Goal: Information Seeking & Learning: Learn about a topic

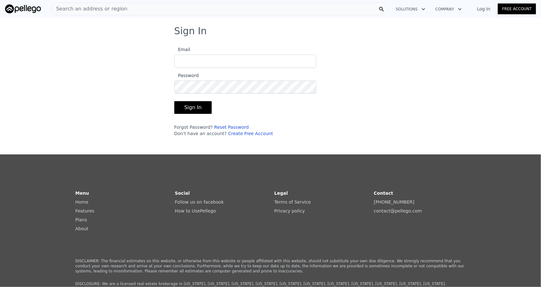
type input "[EMAIL_ADDRESS][DOMAIN_NAME]"
click at [196, 109] on button "Sign In" at bounding box center [193, 107] width 38 height 13
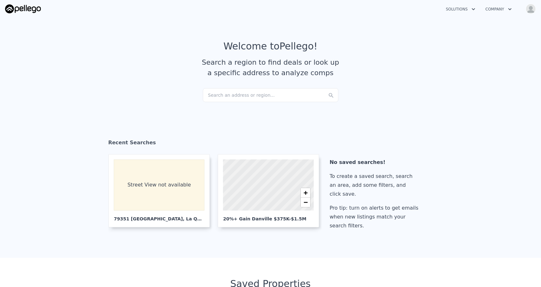
click at [262, 95] on div "Search an address or region..." at bounding box center [271, 95] width 136 height 14
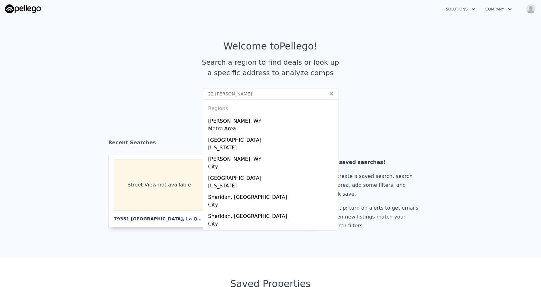
type input "22 sheri ct"
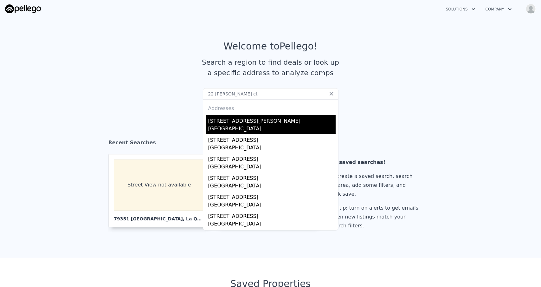
click at [214, 122] on div "22 Sheri Ct" at bounding box center [271, 120] width 127 height 10
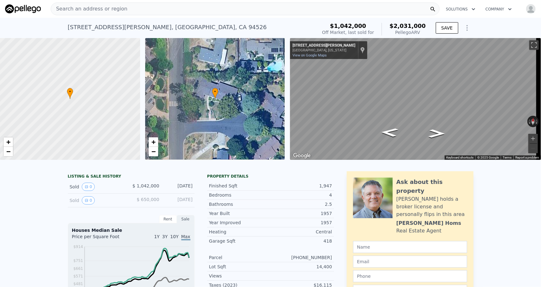
click at [95, 88] on div at bounding box center [70, 99] width 168 height 146
click at [199, 114] on div "• + −" at bounding box center [215, 99] width 140 height 122
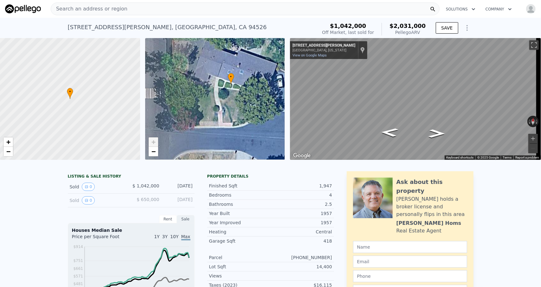
click at [199, 114] on div "• + −" at bounding box center [215, 99] width 140 height 122
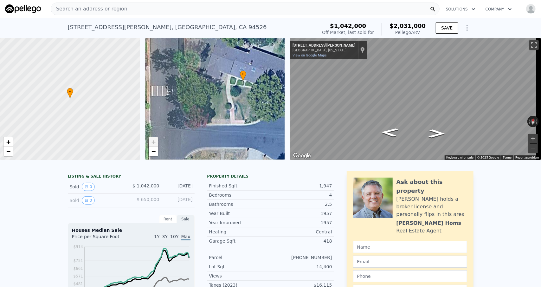
drag, startPoint x: 229, startPoint y: 67, endPoint x: 298, endPoint y: 173, distance: 126.9
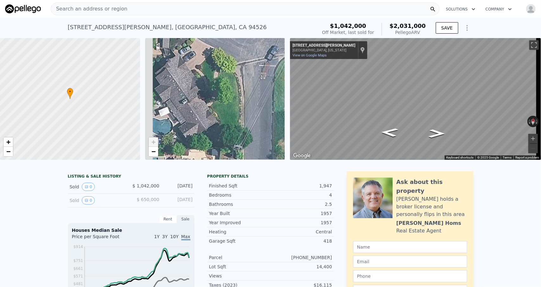
drag, startPoint x: 198, startPoint y: 54, endPoint x: 274, endPoint y: 154, distance: 125.5
click at [274, 154] on div "• + −" at bounding box center [215, 99] width 140 height 122
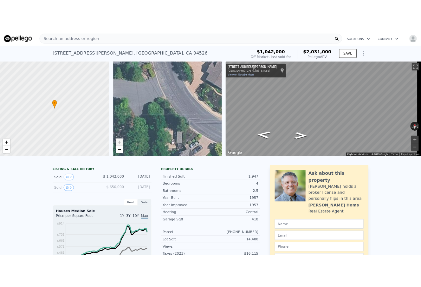
scroll to position [0, 22]
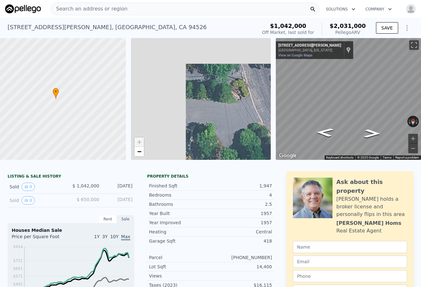
drag, startPoint x: 187, startPoint y: 77, endPoint x: 251, endPoint y: 115, distance: 74.9
click at [251, 115] on div "• + −" at bounding box center [201, 99] width 140 height 122
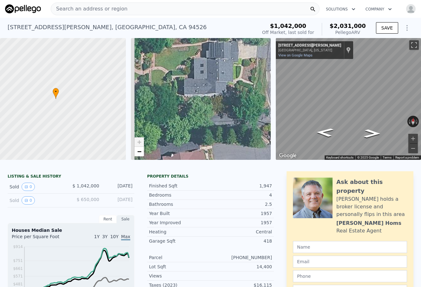
drag, startPoint x: 195, startPoint y: 69, endPoint x: 242, endPoint y: 146, distance: 89.9
click at [242, 146] on div "• + −" at bounding box center [201, 99] width 140 height 122
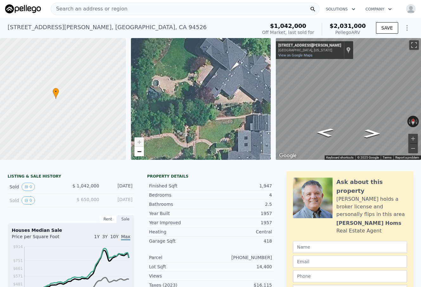
drag, startPoint x: 199, startPoint y: 72, endPoint x: 227, endPoint y: 120, distance: 55.6
click at [227, 120] on div "• + −" at bounding box center [201, 99] width 140 height 122
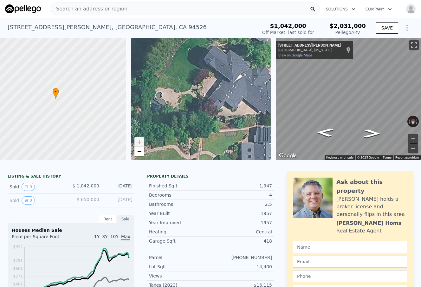
click at [227, 87] on div "• + −" at bounding box center [201, 99] width 140 height 122
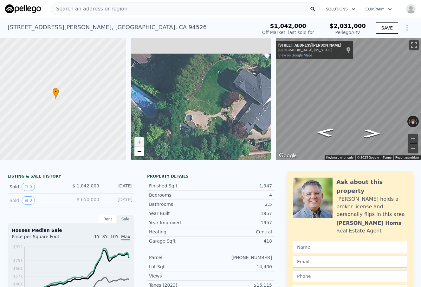
drag, startPoint x: 180, startPoint y: 96, endPoint x: 229, endPoint y: 114, distance: 52.7
click at [229, 114] on div "• + −" at bounding box center [201, 99] width 140 height 122
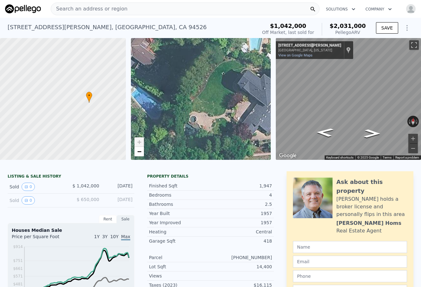
drag, startPoint x: 78, startPoint y: 87, endPoint x: 114, endPoint y: 92, distance: 35.8
click at [114, 92] on div at bounding box center [56, 99] width 168 height 146
drag, startPoint x: 257, startPoint y: 22, endPoint x: 217, endPoint y: 22, distance: 40.6
click at [217, 22] on div "22 Sheri Ct , Danville , CA 94526 Sold Jun 2005 for $1.042m (~ARV $2.031m )" at bounding box center [131, 29] width 247 height 18
click at [357, 33] on div "Pellego ARV" at bounding box center [348, 32] width 36 height 6
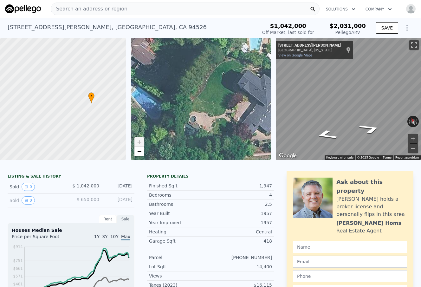
click at [405, 31] on icon "Show Options" at bounding box center [407, 28] width 8 height 8
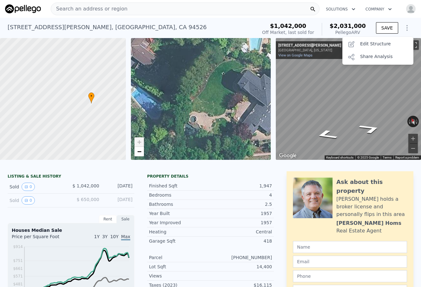
click at [296, 24] on span "$1,042,000" at bounding box center [288, 26] width 36 height 7
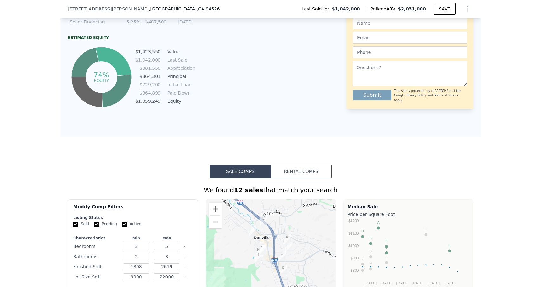
scroll to position [0, 0]
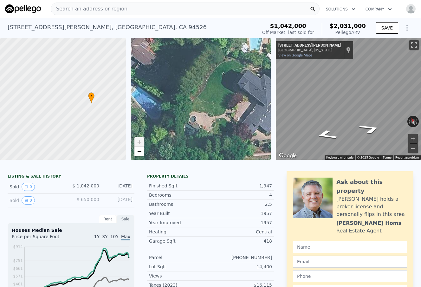
click at [342, 11] on button "Solutions" at bounding box center [341, 8] width 40 height 11
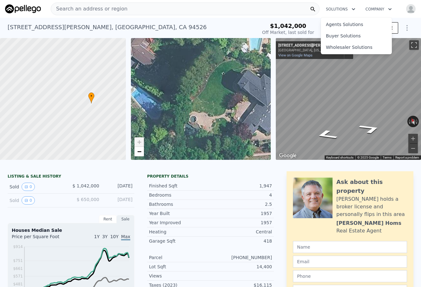
click at [23, 7] on img at bounding box center [23, 8] width 36 height 9
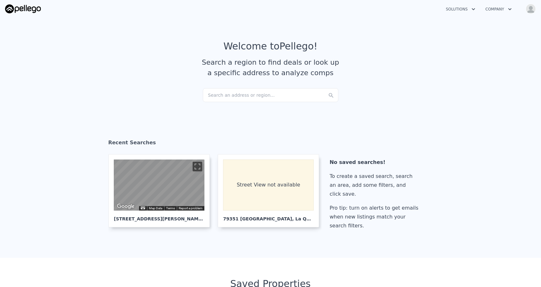
click at [467, 8] on button "Solutions" at bounding box center [461, 8] width 40 height 11
click at [464, 49] on link "Wholesaler Solutions" at bounding box center [476, 47] width 71 height 11
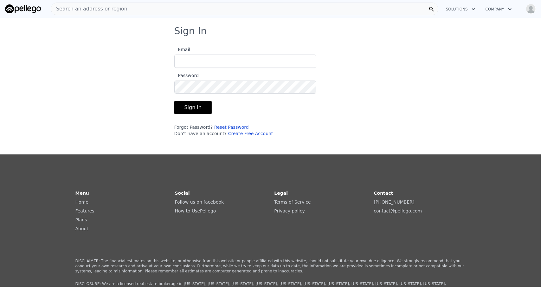
type input "[EMAIL_ADDRESS][DOMAIN_NAME]"
click at [188, 108] on button "Sign In" at bounding box center [193, 107] width 38 height 13
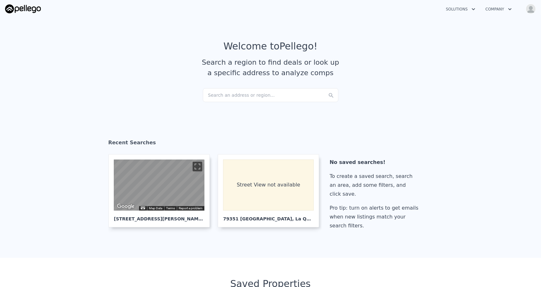
click at [471, 10] on button "Solutions" at bounding box center [461, 8] width 40 height 11
click at [537, 13] on div "Solutions Agents Solutions Buyer Solutions Wholesaler Solutions Company Open ma…" at bounding box center [270, 8] width 541 height 15
click at [531, 9] on img "button" at bounding box center [531, 9] width 10 height 10
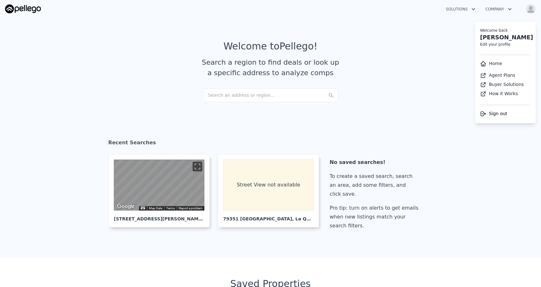
click at [497, 10] on button "Company" at bounding box center [499, 8] width 36 height 11
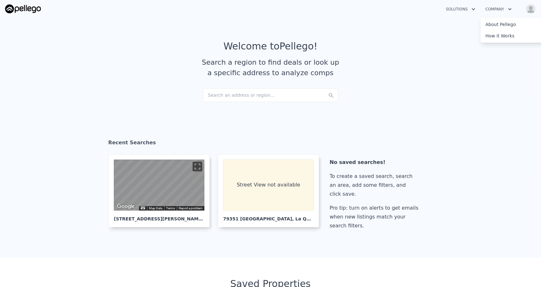
click at [100, 60] on article "Welcome to Pellego ! Search a region to find deals or look up a specific addres…" at bounding box center [271, 65] width 406 height 48
click at [269, 97] on div "Search an address or region..." at bounding box center [271, 95] width 136 height 14
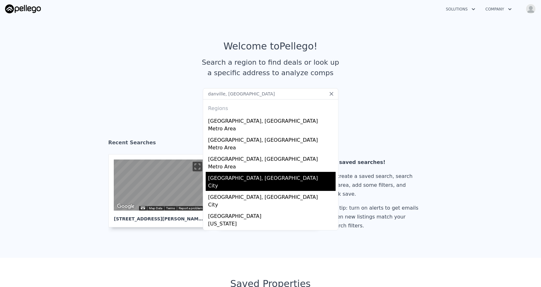
type input "danville, [GEOGRAPHIC_DATA]"
click at [223, 180] on div "[GEOGRAPHIC_DATA], [GEOGRAPHIC_DATA]" at bounding box center [271, 177] width 127 height 10
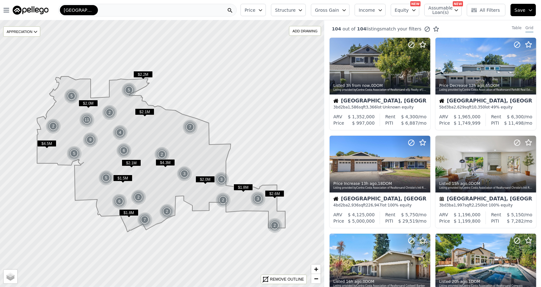
click at [138, 12] on div "[GEOGRAPHIC_DATA]" at bounding box center [147, 10] width 179 height 13
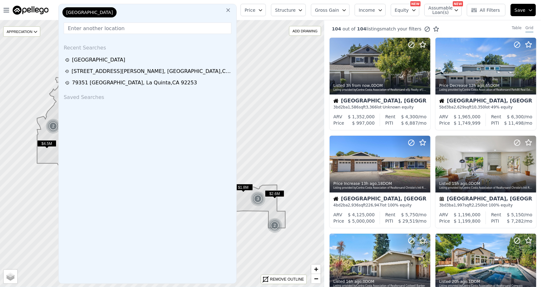
click at [408, 9] on span "Equity" at bounding box center [402, 10] width 14 height 6
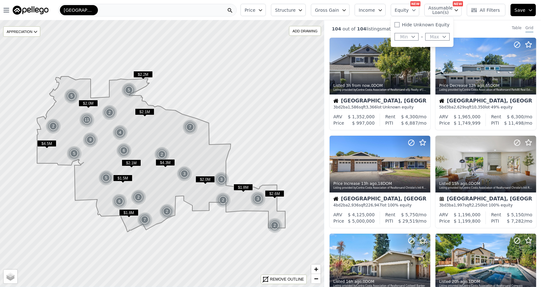
click at [339, 11] on span "Gross Gain" at bounding box center [327, 10] width 24 height 6
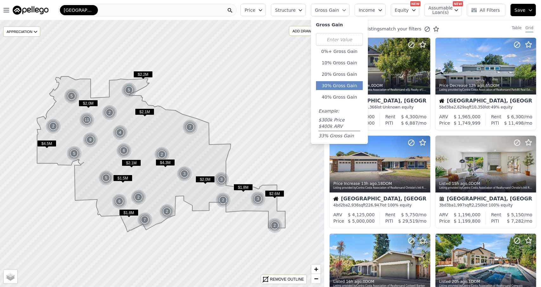
click at [339, 82] on button "30% Gross Gain" at bounding box center [339, 85] width 47 height 9
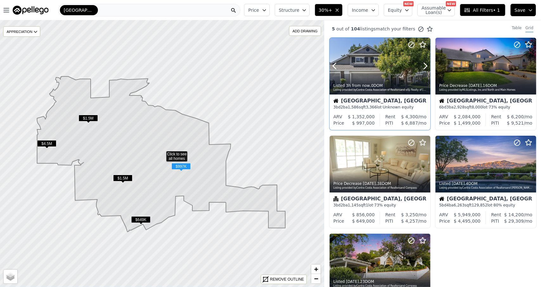
click at [372, 69] on div at bounding box center [380, 66] width 101 height 57
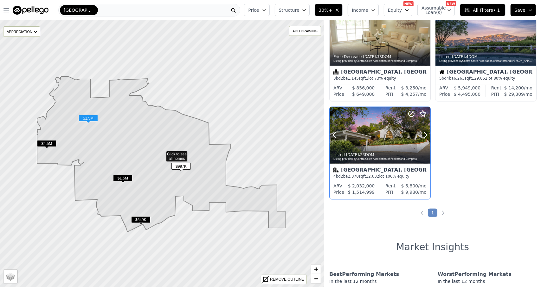
click at [380, 141] on div at bounding box center [380, 135] width 101 height 57
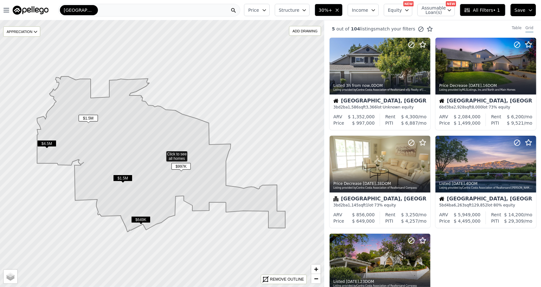
click at [299, 10] on span "Structure" at bounding box center [289, 10] width 20 height 6
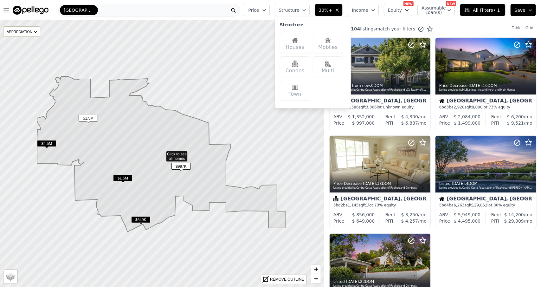
click at [368, 10] on span "Income" at bounding box center [360, 10] width 16 height 6
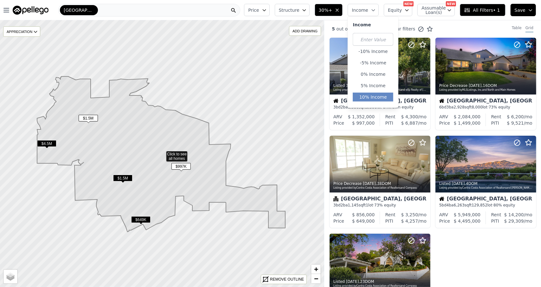
drag, startPoint x: 379, startPoint y: 99, endPoint x: 376, endPoint y: 98, distance: 3.3
click at [376, 98] on button "10% Income" at bounding box center [373, 97] width 41 height 9
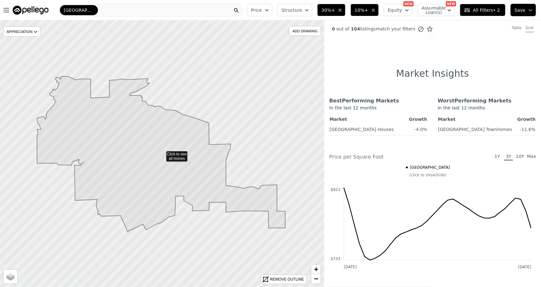
click at [341, 11] on icon "button" at bounding box center [340, 10] width 3 height 3
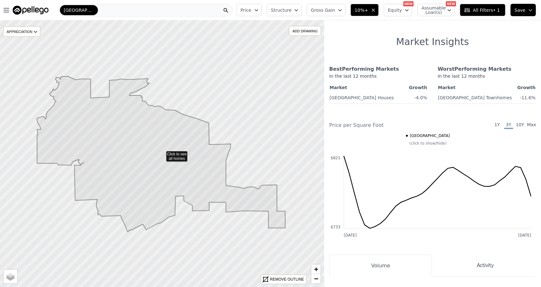
scroll to position [95, 0]
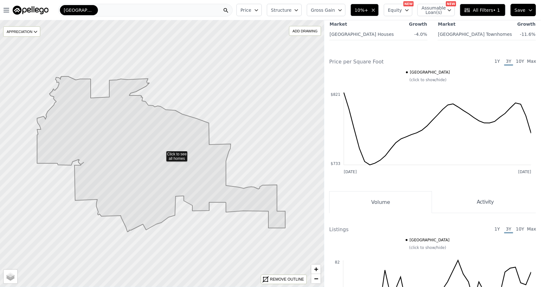
click at [493, 66] on span "1Y" at bounding box center [497, 62] width 9 height 8
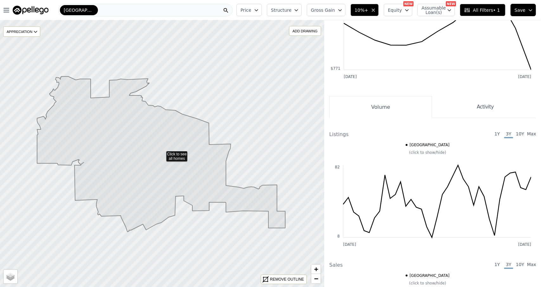
scroll to position [0, 0]
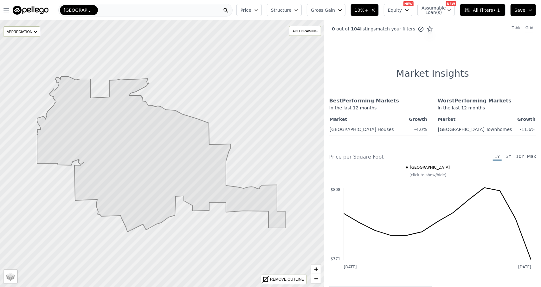
click at [178, 154] on icon at bounding box center [161, 153] width 248 height 155
click at [376, 11] on icon "button" at bounding box center [373, 10] width 5 height 5
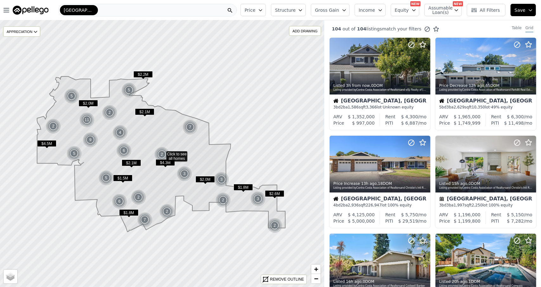
click at [381, 10] on button "Income" at bounding box center [370, 10] width 31 height 12
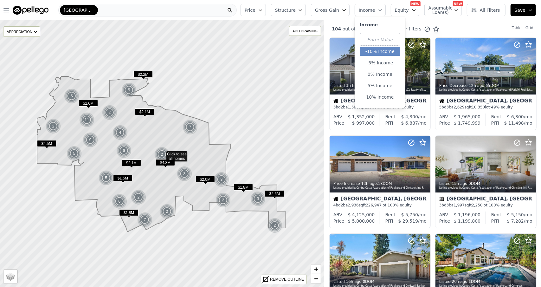
click at [382, 50] on button "-10% Income" at bounding box center [380, 51] width 41 height 9
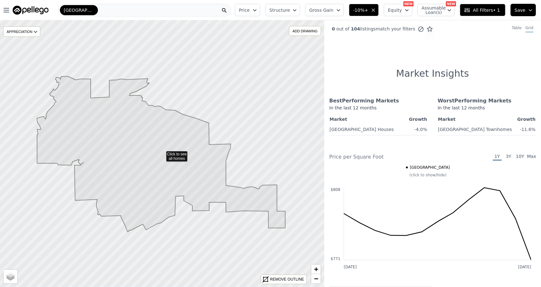
click at [376, 9] on icon "button" at bounding box center [373, 10] width 5 height 5
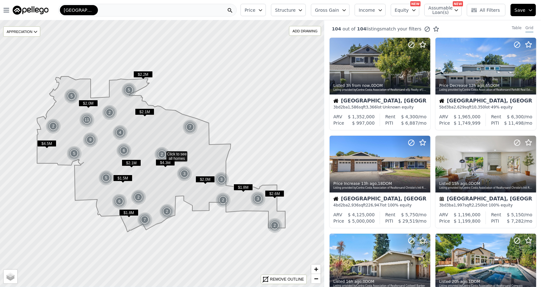
click at [375, 12] on span "Income" at bounding box center [367, 10] width 16 height 6
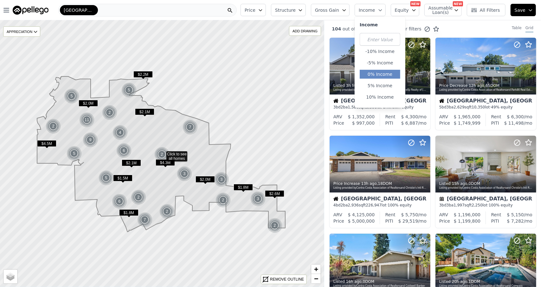
click at [378, 75] on button "0% Income" at bounding box center [380, 74] width 41 height 9
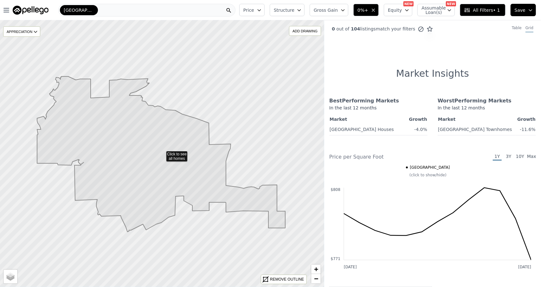
click at [470, 9] on icon at bounding box center [467, 10] width 5 height 4
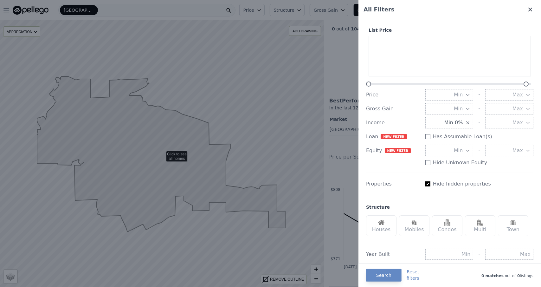
click at [527, 11] on icon at bounding box center [530, 9] width 6 height 6
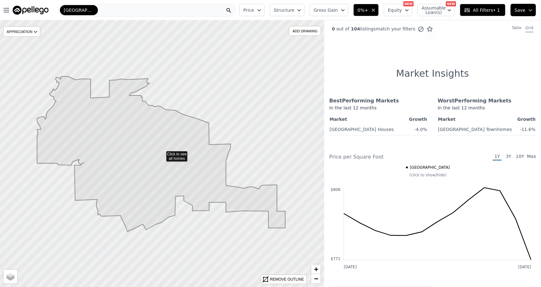
click at [500, 12] on span "All Filters • 1" at bounding box center [482, 10] width 36 height 6
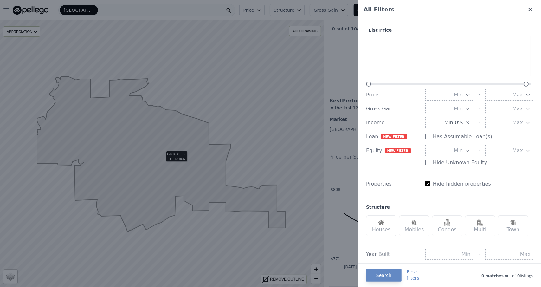
click at [527, 11] on icon at bounding box center [530, 9] width 6 height 6
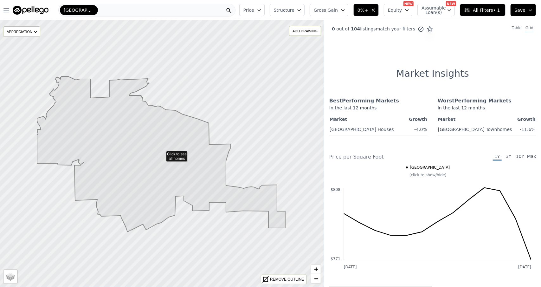
click at [375, 10] on icon "button" at bounding box center [373, 10] width 3 height 3
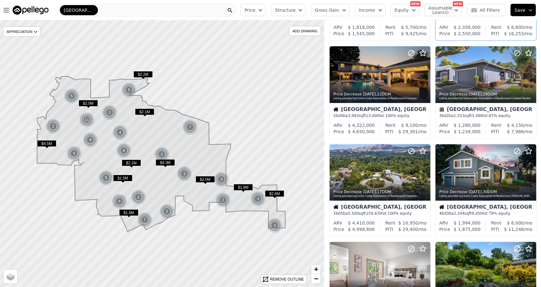
scroll to position [444, 0]
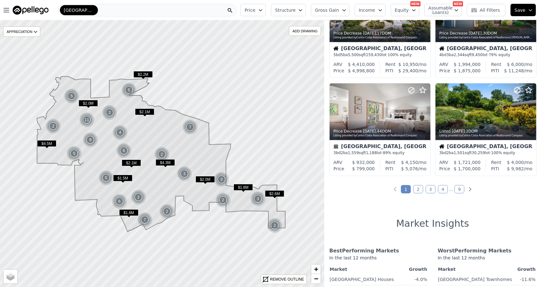
click at [102, 14] on div "[GEOGRAPHIC_DATA]" at bounding box center [147, 10] width 179 height 13
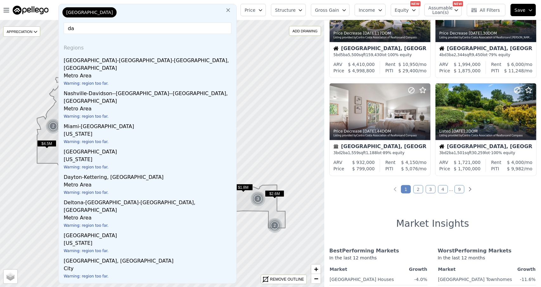
type input "d"
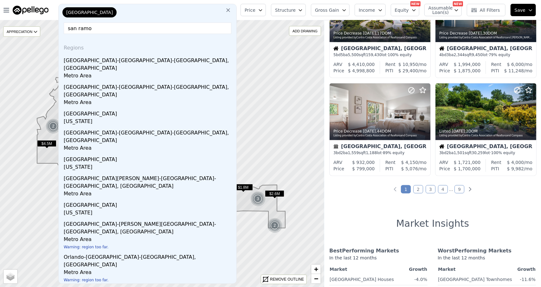
type input "san [PERSON_NAME]"
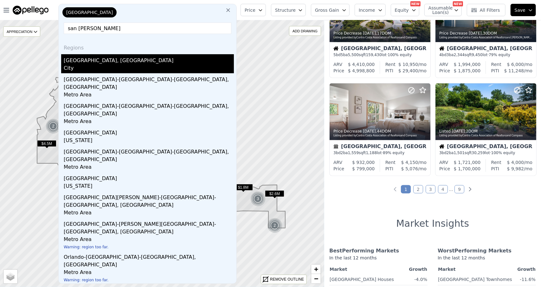
click at [75, 66] on div "City" at bounding box center [149, 68] width 170 height 9
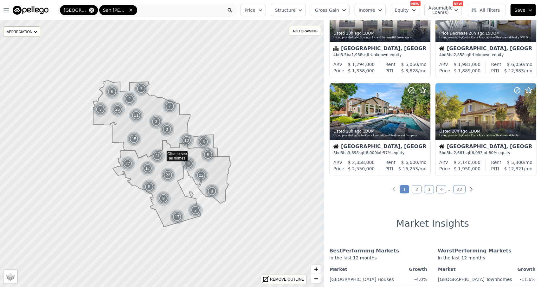
click at [90, 10] on icon at bounding box center [91, 10] width 3 height 3
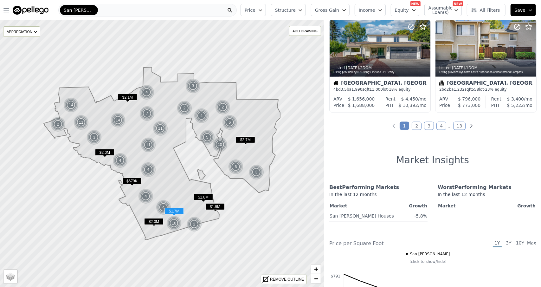
scroll to position [634, 0]
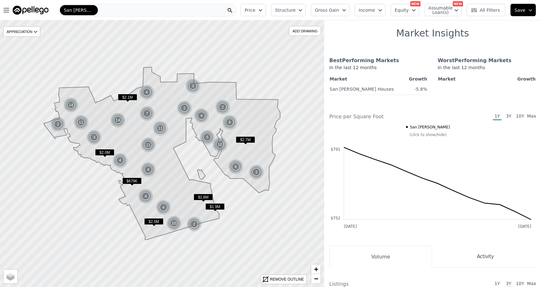
click at [504, 120] on span "3Y" at bounding box center [508, 117] width 9 height 8
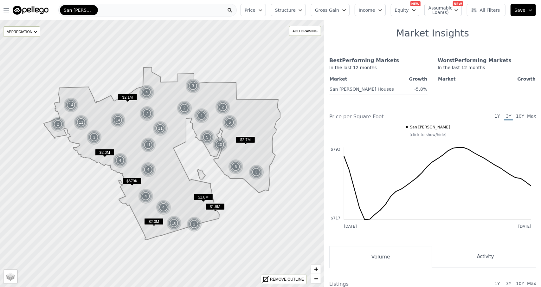
click at [495, 120] on span "1Y" at bounding box center [497, 117] width 9 height 8
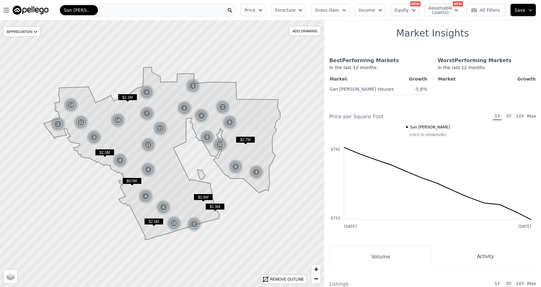
click at [507, 120] on span "3Y" at bounding box center [508, 117] width 9 height 8
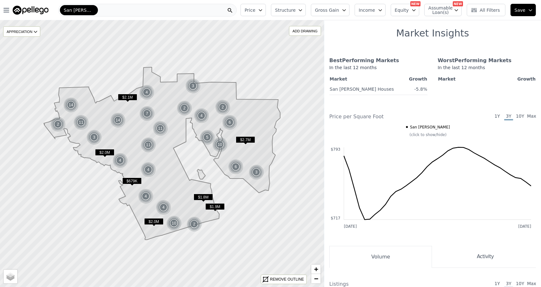
click at [516, 120] on span "10Y" at bounding box center [520, 117] width 9 height 8
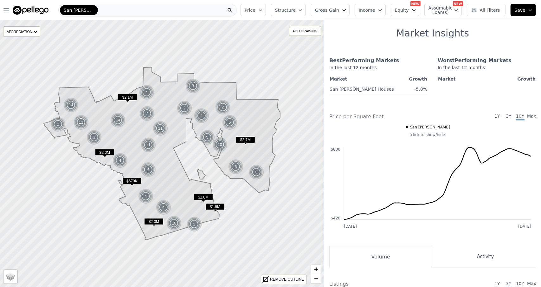
click at [493, 120] on span "1Y" at bounding box center [497, 117] width 9 height 8
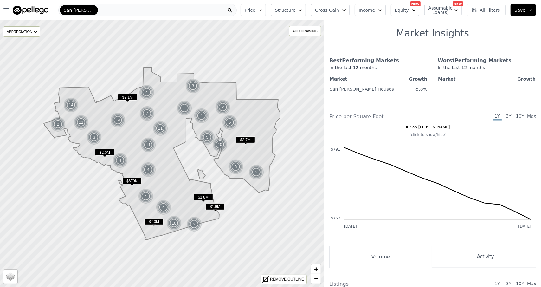
click at [112, 11] on div "San [PERSON_NAME]" at bounding box center [147, 10] width 179 height 13
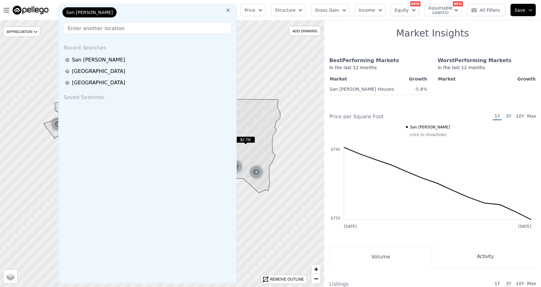
click at [231, 11] on icon at bounding box center [228, 10] width 6 height 6
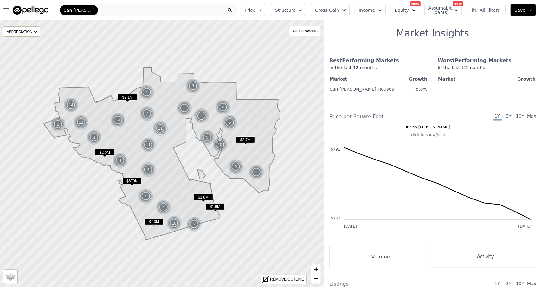
click at [161, 10] on div "San [PERSON_NAME]" at bounding box center [147, 10] width 179 height 13
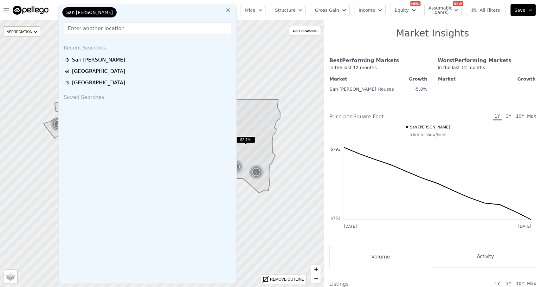
click at [128, 31] on input "text" at bounding box center [148, 28] width 168 height 11
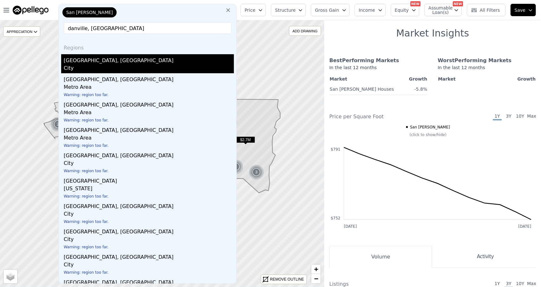
type input "danville, [GEOGRAPHIC_DATA]"
click at [77, 62] on div "[GEOGRAPHIC_DATA], [GEOGRAPHIC_DATA]" at bounding box center [149, 59] width 170 height 10
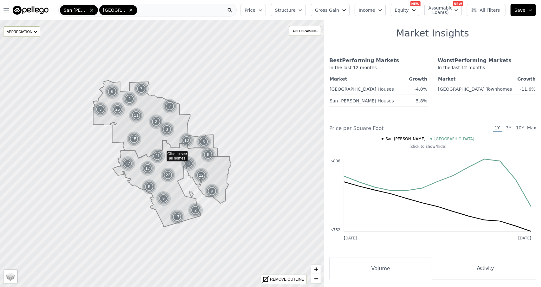
click at [147, 16] on div "San [PERSON_NAME] Danville" at bounding box center [147, 10] width 179 height 13
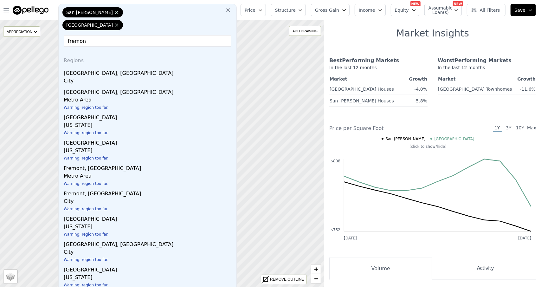
type input "fremont"
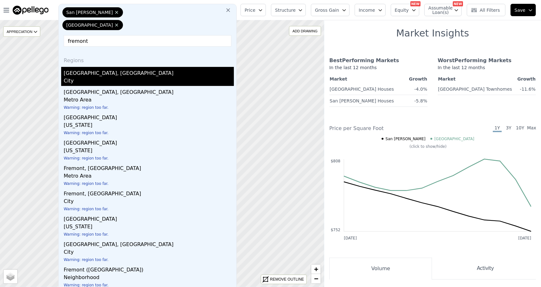
click at [101, 70] on div "[GEOGRAPHIC_DATA], [GEOGRAPHIC_DATA]" at bounding box center [149, 72] width 170 height 10
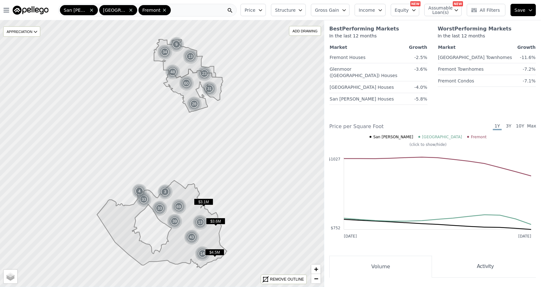
scroll to position [729, 0]
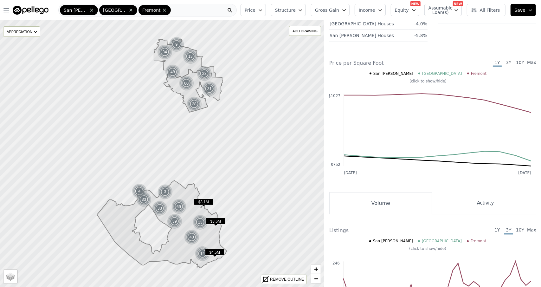
click at [188, 10] on div "San [PERSON_NAME] Danville Fremont" at bounding box center [147, 10] width 179 height 13
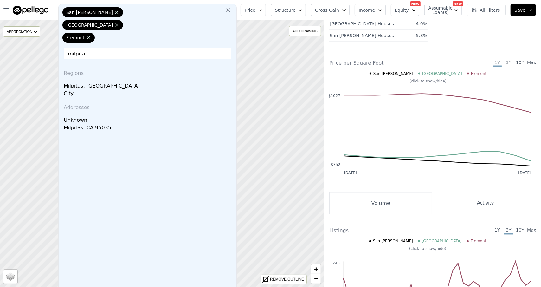
type input "milpitas"
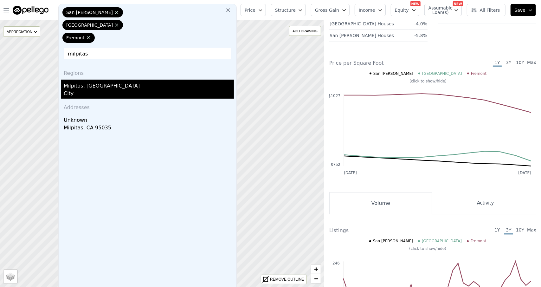
click at [95, 80] on div "Milpitas, [GEOGRAPHIC_DATA]" at bounding box center [149, 85] width 170 height 10
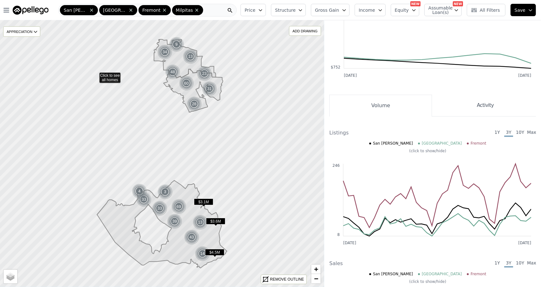
scroll to position [787, 0]
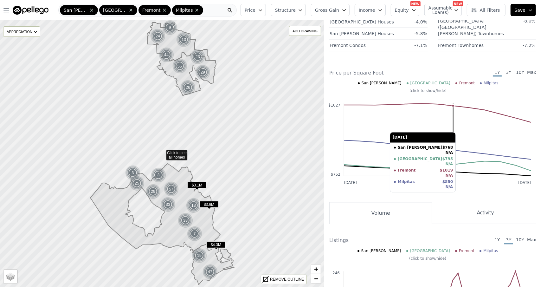
scroll to position [660, 0]
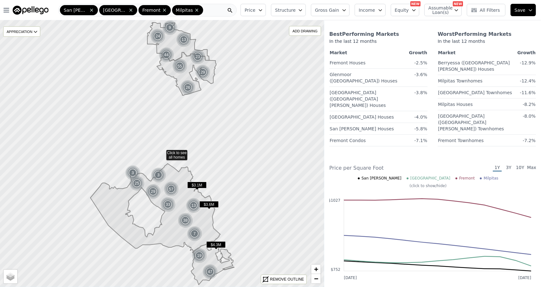
click at [179, 122] on icon at bounding box center [162, 154] width 391 height 322
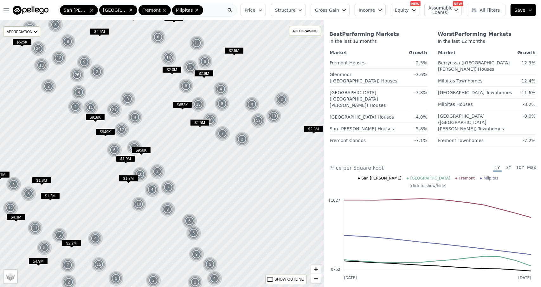
drag, startPoint x: 187, startPoint y: 123, endPoint x: 203, endPoint y: 12, distance: 112.7
click at [203, 12] on div "San [PERSON_NAME] Danville Fremont Milpitas" at bounding box center [147, 10] width 179 height 13
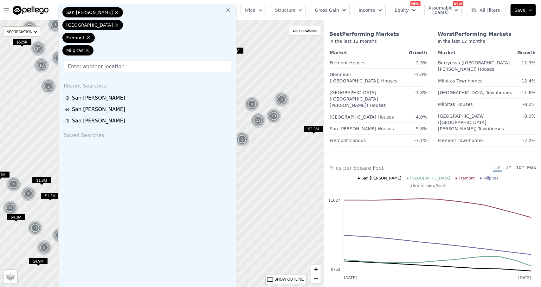
click at [134, 61] on input "text" at bounding box center [148, 66] width 168 height 11
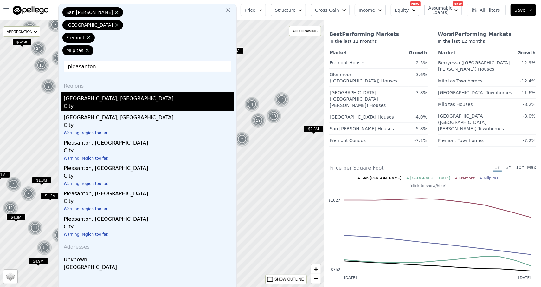
type input "pleasanton"
click at [86, 102] on div "City" at bounding box center [149, 106] width 170 height 9
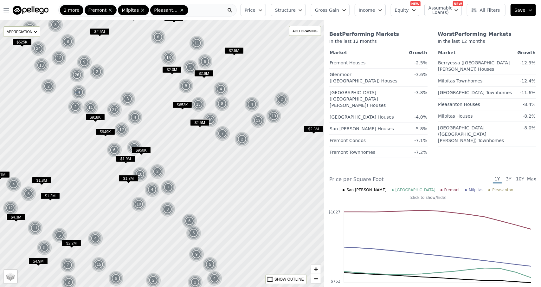
scroll to position [672, 0]
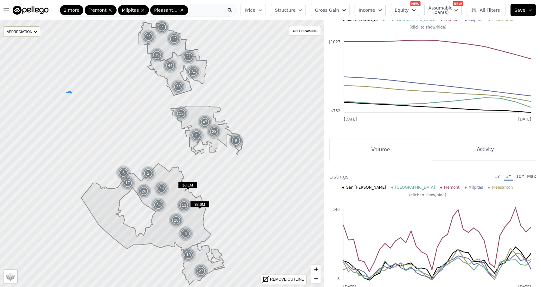
scroll to position [577, 0]
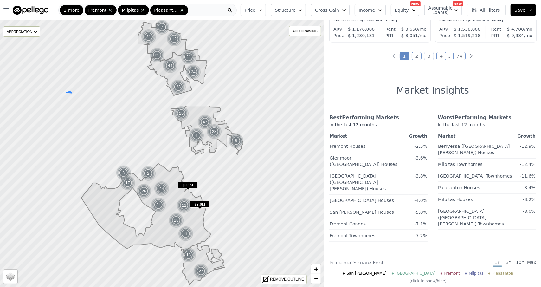
click at [362, 83] on div "881 out of 881 listings match your filters Table Grid Listed 4h from now , 0 DO…" at bounding box center [432, 163] width 217 height 287
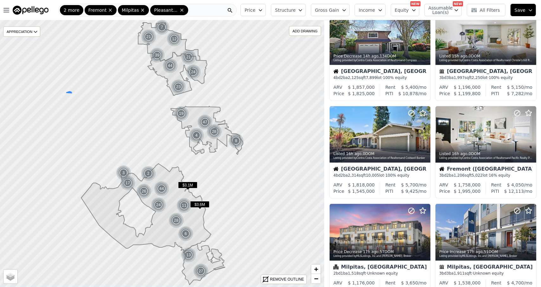
scroll to position [70, 0]
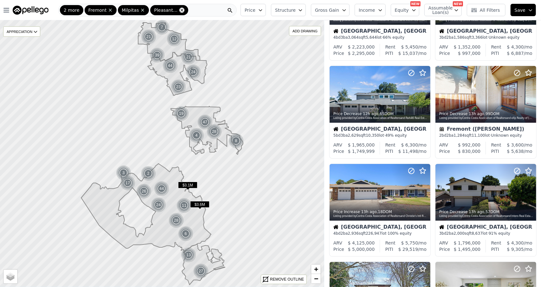
click at [179, 9] on icon at bounding box center [181, 10] width 5 height 5
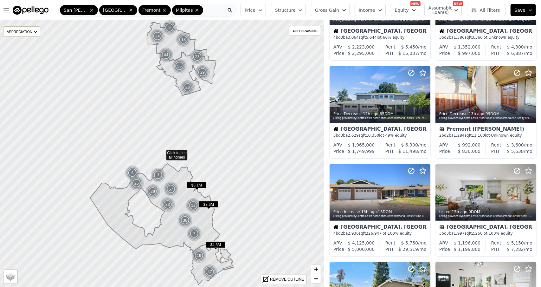
click at [193, 9] on span at bounding box center [196, 10] width 6 height 5
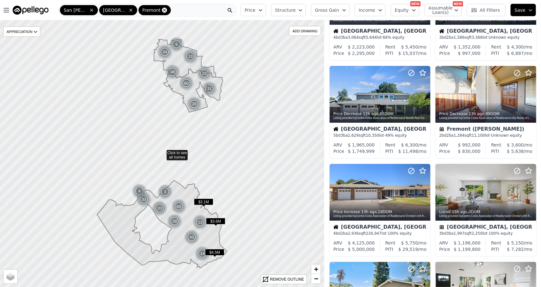
click at [162, 10] on icon at bounding box center [164, 10] width 5 height 5
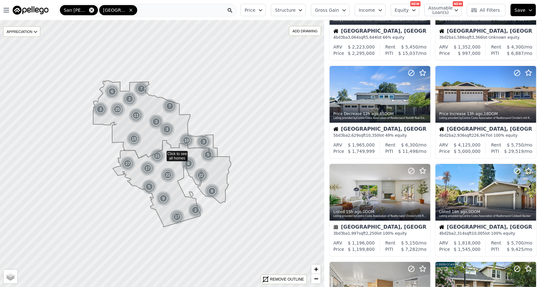
click at [90, 10] on icon at bounding box center [91, 10] width 5 height 5
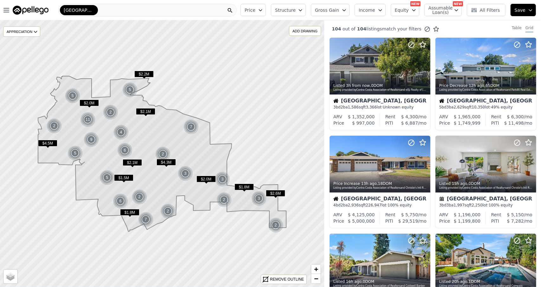
click at [369, 9] on span "Income" at bounding box center [367, 10] width 16 height 6
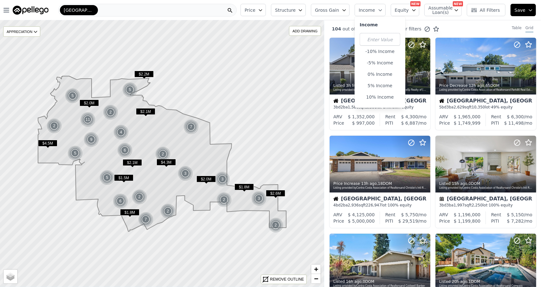
click at [348, 11] on button "Gross Gain" at bounding box center [330, 10] width 39 height 12
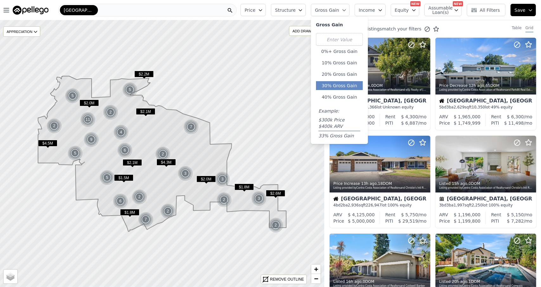
click at [354, 89] on button "30% Gross Gain" at bounding box center [339, 85] width 47 height 9
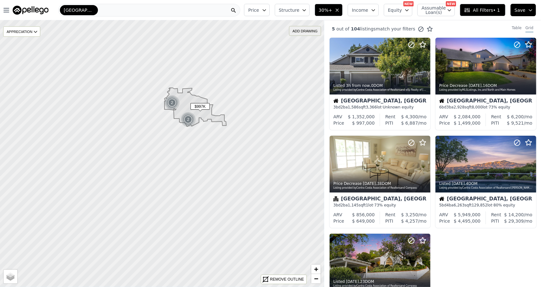
click at [308, 32] on div "ADD DRAWING" at bounding box center [304, 30] width 31 height 9
click at [110, 9] on div "[GEOGRAPHIC_DATA]" at bounding box center [149, 10] width 182 height 13
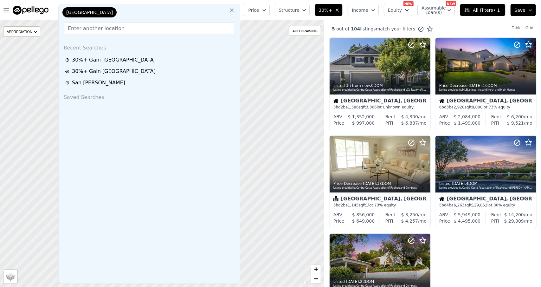
click at [97, 13] on div "[GEOGRAPHIC_DATA]" at bounding box center [92, 13] width 63 height 13
click at [107, 33] on input "text" at bounding box center [149, 28] width 171 height 11
click at [506, 241] on div "Listed 3h from now , 0 DOM Listing provided by Contra Costa Association of Real…" at bounding box center [432, 184] width 217 height 294
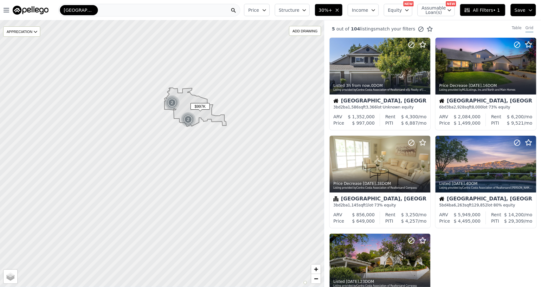
click at [123, 12] on div "[GEOGRAPHIC_DATA]" at bounding box center [149, 10] width 182 height 13
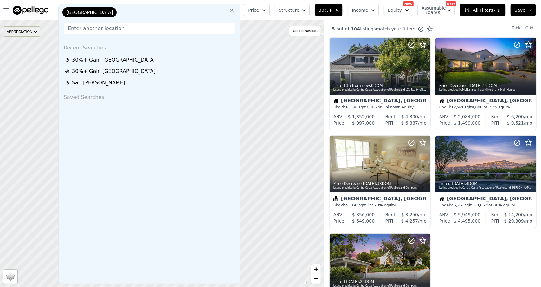
click at [32, 36] on div "APPRECIATION" at bounding box center [21, 31] width 37 height 10
click at [30, 58] on div "1Y" at bounding box center [26, 59] width 19 height 9
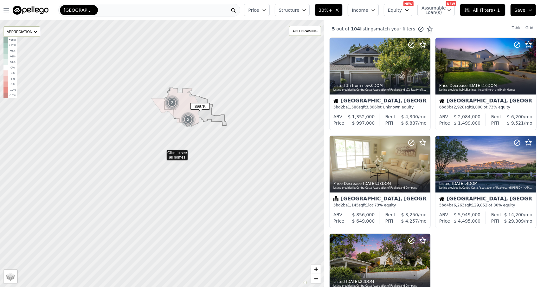
click at [31, 161] on icon at bounding box center [162, 154] width 391 height 322
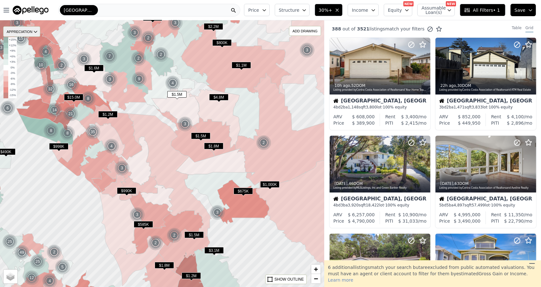
click at [32, 29] on div "APPRECIATION" at bounding box center [21, 31] width 37 height 10
click at [29, 58] on div "1Y" at bounding box center [26, 59] width 19 height 9
click at [46, 180] on div at bounding box center [162, 154] width 389 height 320
click at [32, 33] on div "APPRECIATION" at bounding box center [21, 31] width 37 height 10
click at [30, 57] on div "1Y" at bounding box center [26, 59] width 19 height 9
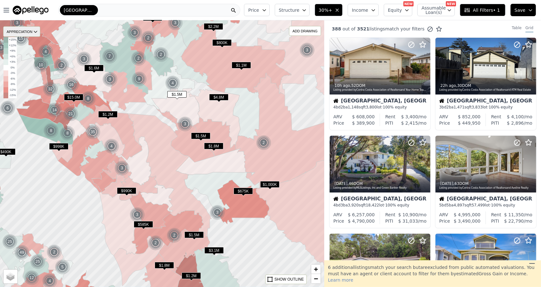
click at [22, 35] on div "APPRECIATION" at bounding box center [21, 31] width 37 height 10
click at [26, 59] on div "1Y" at bounding box center [26, 59] width 19 height 9
click at [29, 33] on div "APPRECIATION" at bounding box center [21, 31] width 37 height 10
click at [28, 59] on div "1Y" at bounding box center [26, 59] width 19 height 9
click at [139, 9] on div "[GEOGRAPHIC_DATA]" at bounding box center [149, 10] width 182 height 13
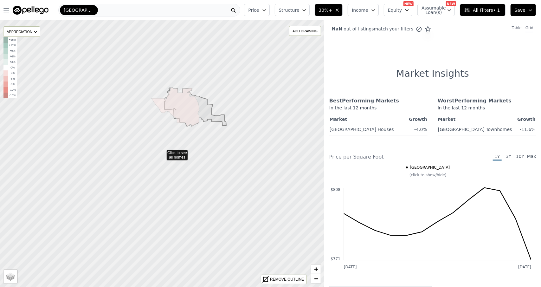
click at [30, 175] on icon at bounding box center [162, 154] width 391 height 322
click at [237, 10] on icon at bounding box center [234, 10] width 6 height 6
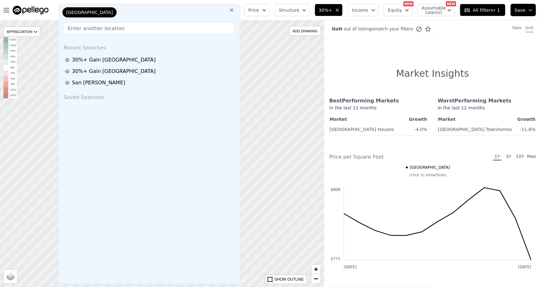
click at [361, 59] on div "NaN out of listings match your filters Table Grid Market Insights Best Performi…" at bounding box center [432, 163] width 217 height 287
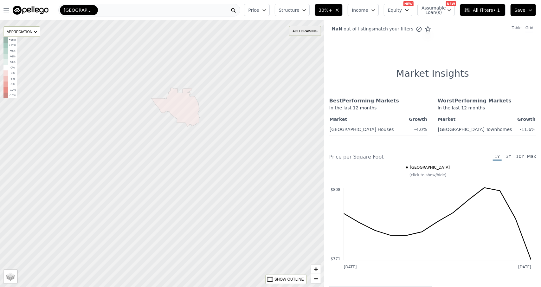
click at [301, 29] on div "ADD DRAWING" at bounding box center [304, 30] width 31 height 9
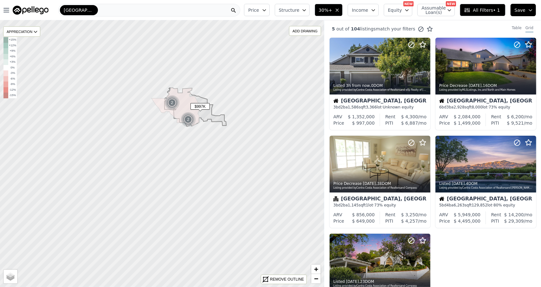
click at [476, 10] on span "All Filters • 1" at bounding box center [482, 10] width 36 height 6
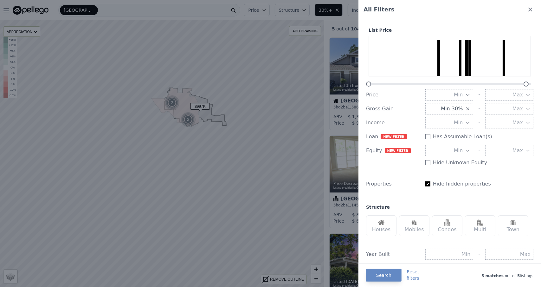
click at [202, 16] on div at bounding box center [270, 143] width 541 height 287
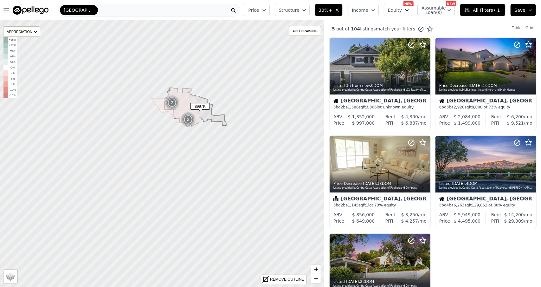
click at [129, 5] on div "[GEOGRAPHIC_DATA]" at bounding box center [149, 10] width 182 height 13
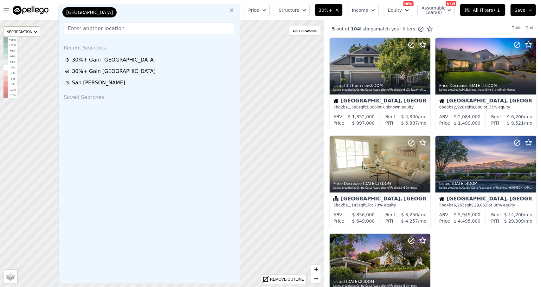
click at [234, 11] on icon at bounding box center [232, 10] width 4 height 4
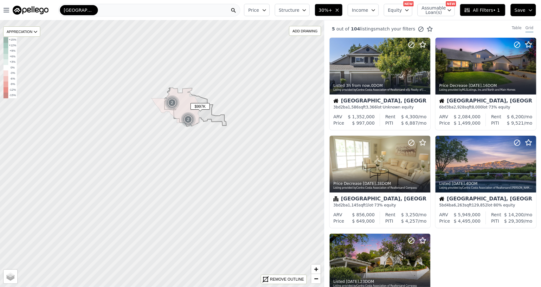
click at [240, 11] on div at bounding box center [233, 10] width 13 height 12
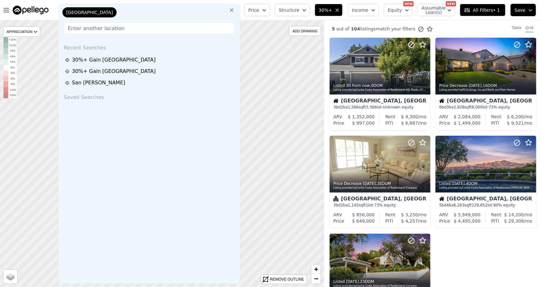
click at [205, 16] on div "[GEOGRAPHIC_DATA]" at bounding box center [149, 13] width 176 height 13
click at [35, 9] on img at bounding box center [31, 10] width 36 height 9
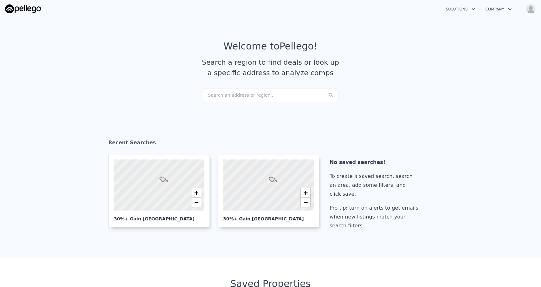
click at [282, 99] on div "Search an address or region..." at bounding box center [271, 95] width 136 height 14
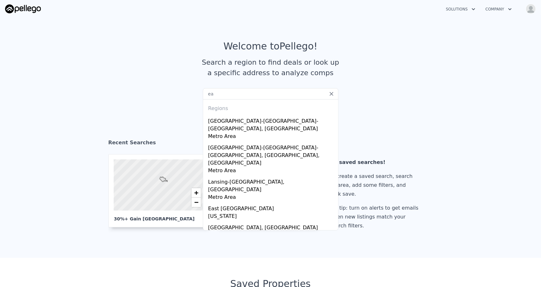
type input "e"
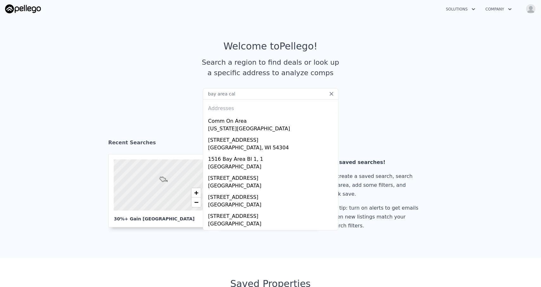
drag, startPoint x: 232, startPoint y: 95, endPoint x: 145, endPoint y: 89, distance: 87.1
click at [145, 91] on section "Welcome to Pellego ! Search a region to find deals or look up a specific addres…" at bounding box center [270, 64] width 541 height 98
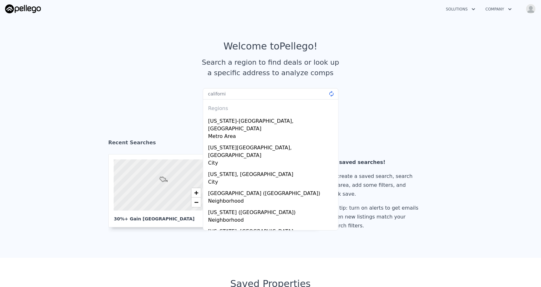
type input "[US_STATE]"
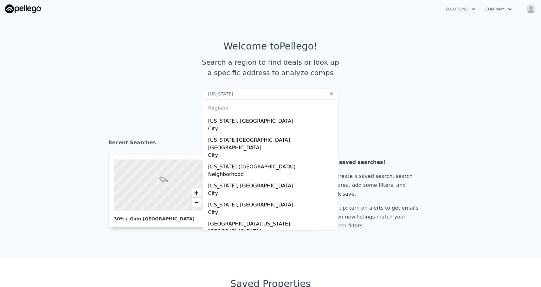
click at [152, 78] on article "Welcome to Pellego ! Search a region to find deals or look up a specific addres…" at bounding box center [271, 65] width 406 height 48
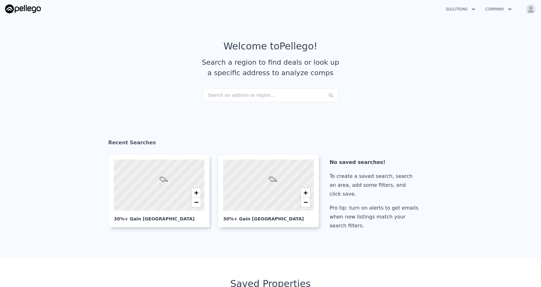
click at [238, 99] on div "Search an address or region..." at bounding box center [271, 95] width 136 height 14
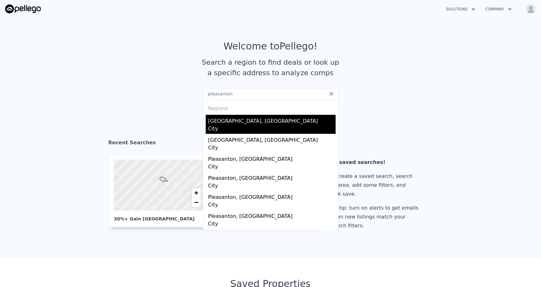
type input "pleasanton"
click at [225, 122] on div "[GEOGRAPHIC_DATA], [GEOGRAPHIC_DATA]" at bounding box center [271, 120] width 127 height 10
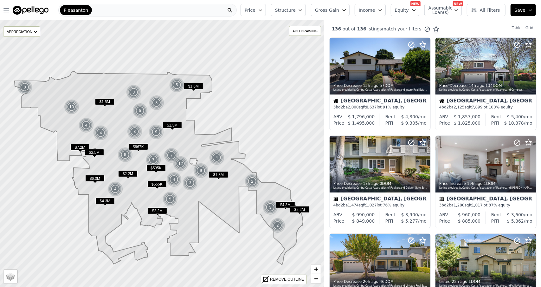
click at [344, 13] on button "Gross Gain" at bounding box center [330, 10] width 39 height 12
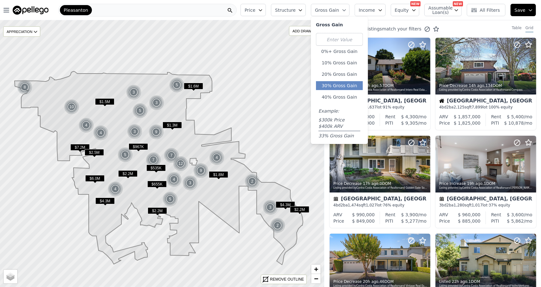
click at [352, 88] on button "30% Gross Gain" at bounding box center [339, 85] width 47 height 9
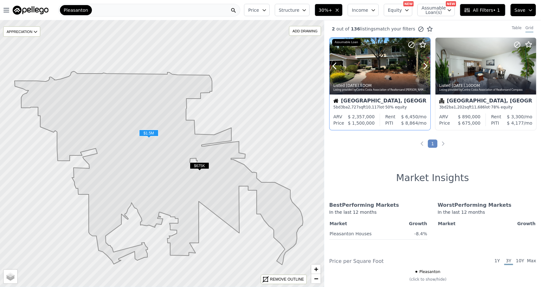
click at [368, 54] on div at bounding box center [380, 66] width 101 height 57
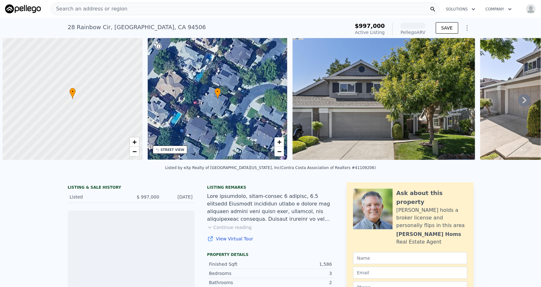
scroll to position [0, 3]
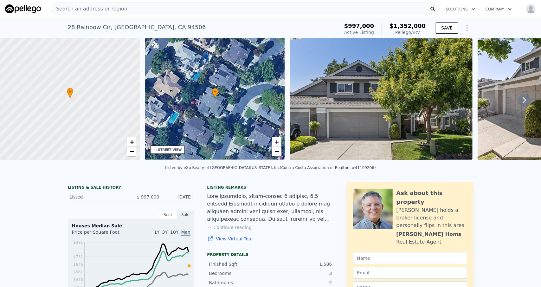
click at [361, 101] on img at bounding box center [381, 99] width 183 height 122
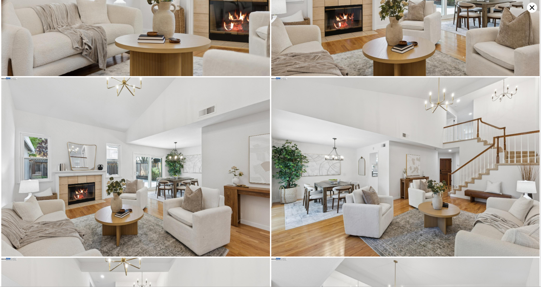
scroll to position [4046, 0]
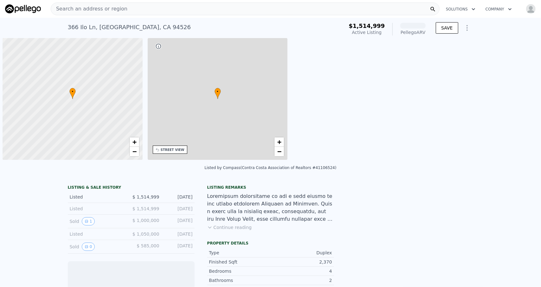
scroll to position [0, 3]
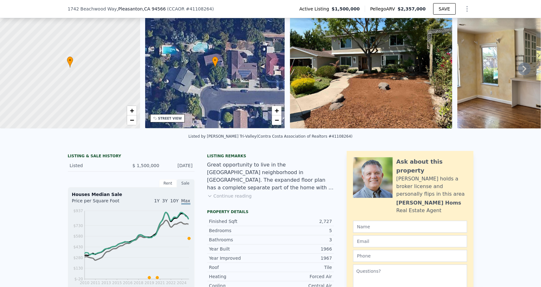
scroll to position [219, 0]
